Goal: Information Seeking & Learning: Learn about a topic

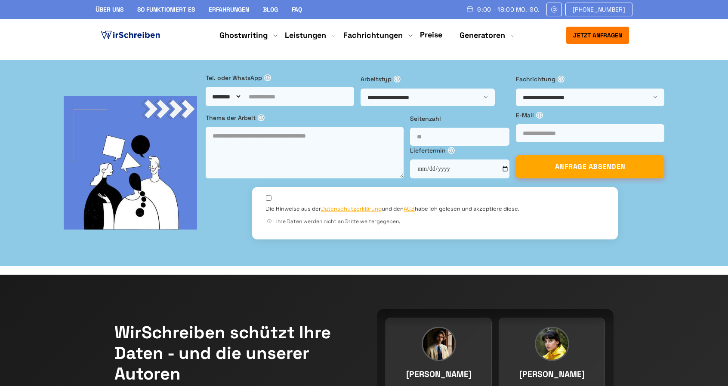
scroll to position [17, 0]
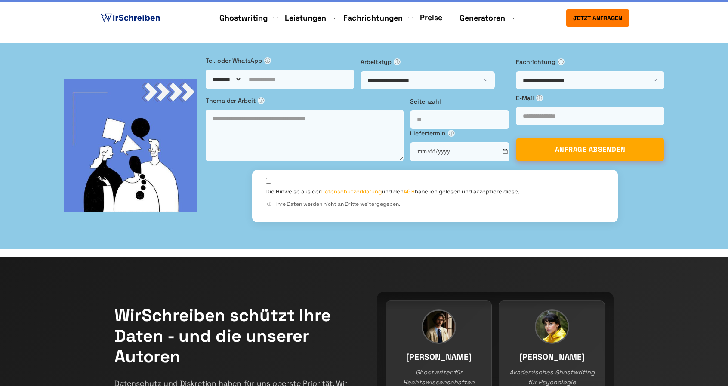
click at [437, 12] on div "Jetzt anfragen 9:00 - 18:00 Mo.-So. [PHONE_NUMBER] Über uns So funktioniert es …" at bounding box center [363, 17] width 303 height 17
click at [431, 21] on link "Preise" at bounding box center [431, 17] width 22 height 10
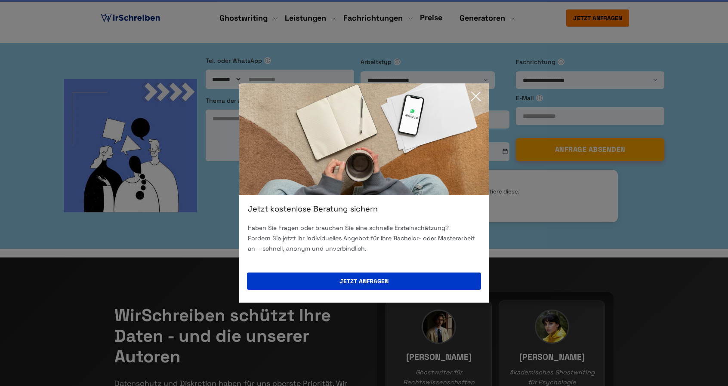
scroll to position [17, 0]
click at [478, 90] on icon at bounding box center [475, 96] width 17 height 17
